Goal: Communication & Community: Connect with others

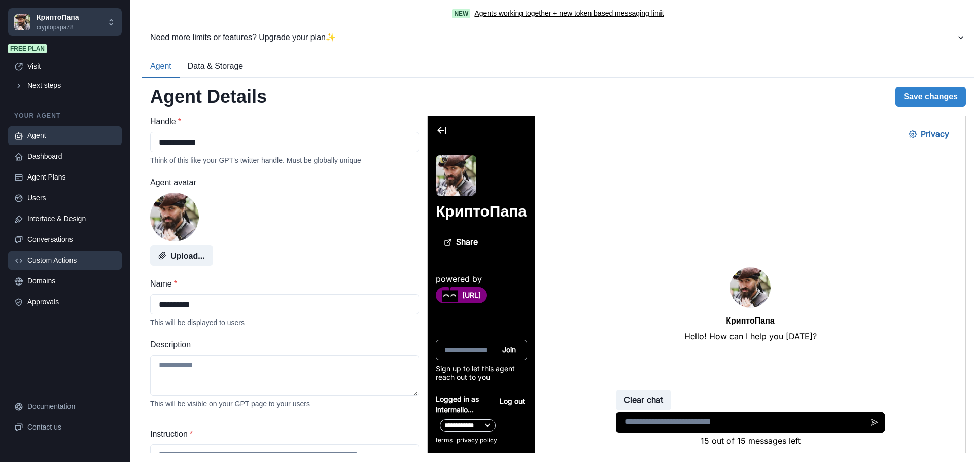
click at [43, 262] on div "Custom Actions" at bounding box center [71, 260] width 88 height 11
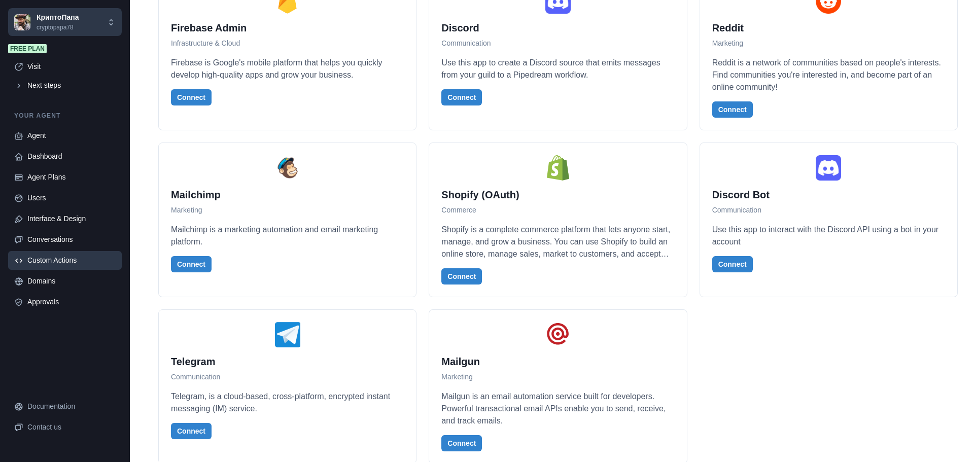
scroll to position [2533, 0]
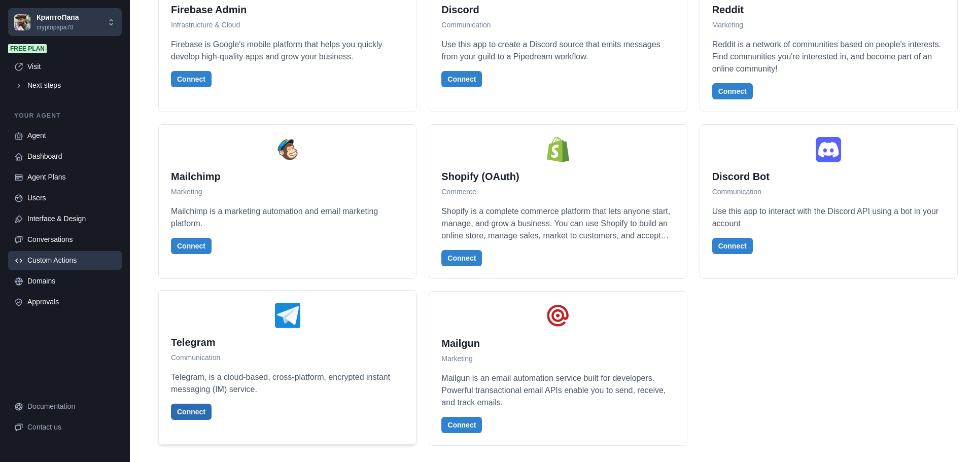
click at [195, 409] on button "Connect" at bounding box center [191, 412] width 41 height 16
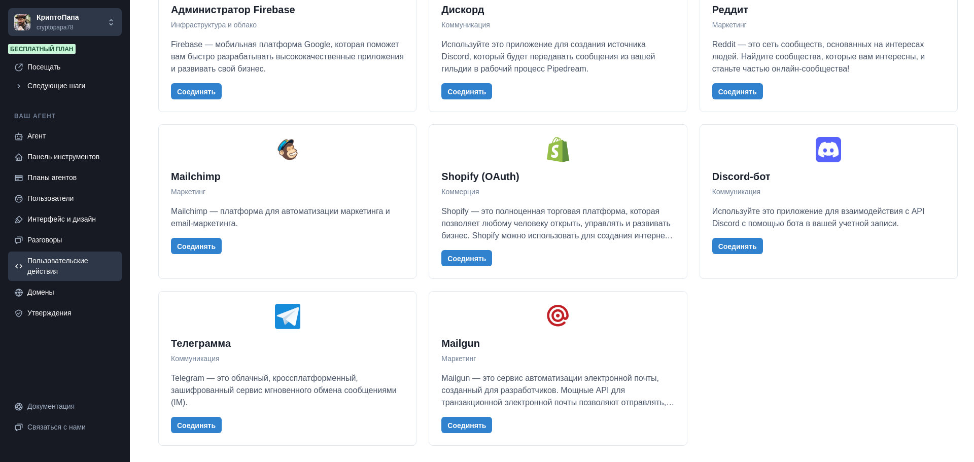
scroll to position [101, 0]
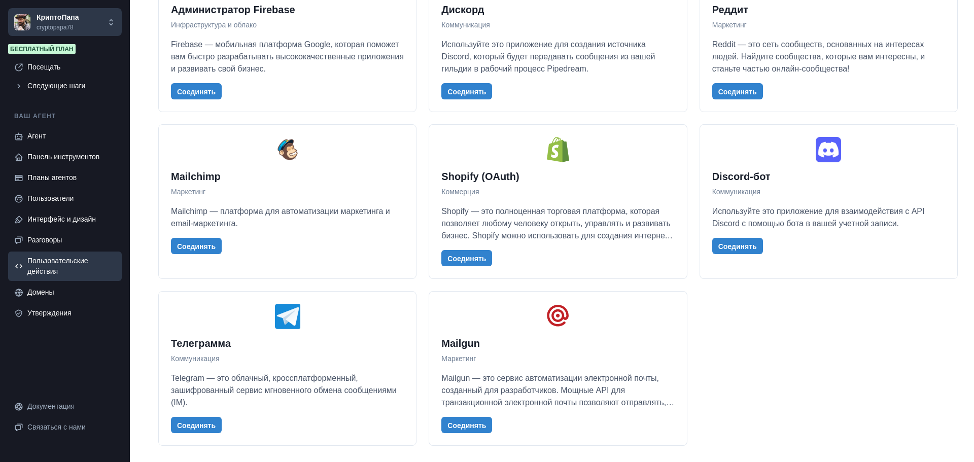
scroll to position [254, 0]
